Goal: Check status

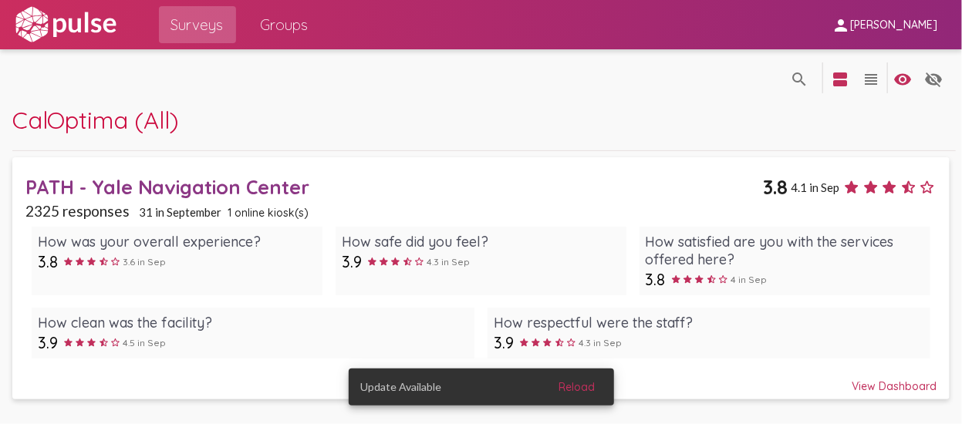
click at [910, 385] on div "View Dashboard" at bounding box center [481, 380] width 912 height 28
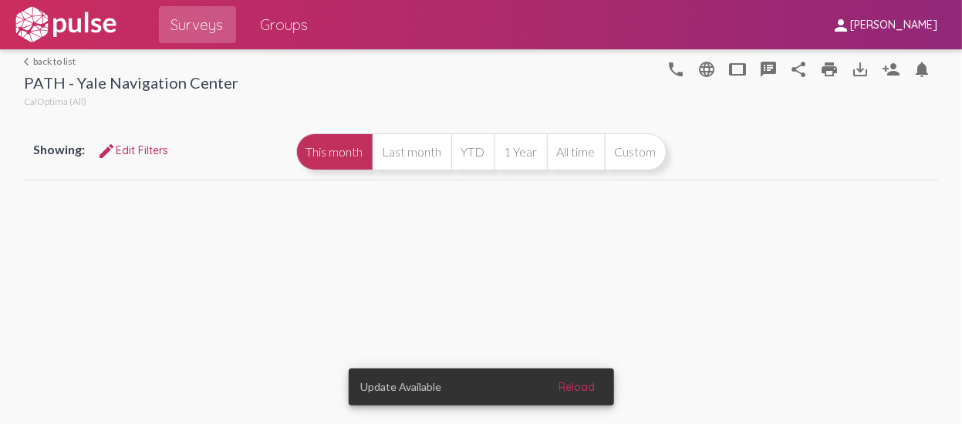
click at [588, 383] on span "Reload" at bounding box center [577, 387] width 36 height 14
